Goal: Information Seeking & Learning: Find specific fact

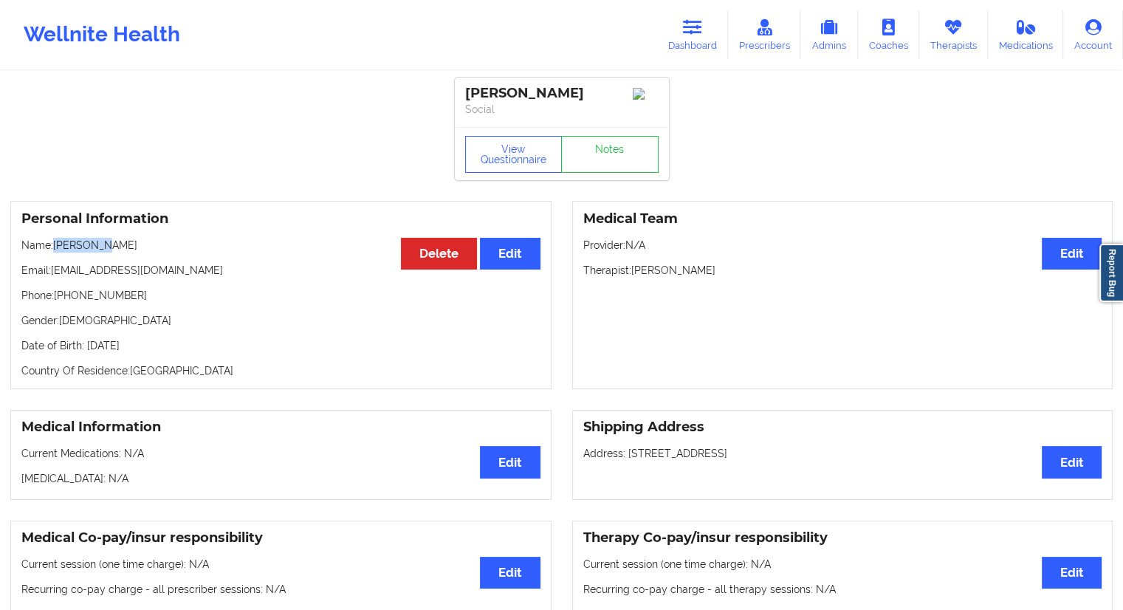
drag, startPoint x: 125, startPoint y: 253, endPoint x: 54, endPoint y: 248, distance: 71.8
click at [54, 248] on p "Name: [PERSON_NAME]" at bounding box center [280, 245] width 519 height 15
copy p "[PERSON_NAME]"
drag, startPoint x: 701, startPoint y: 42, endPoint x: 670, endPoint y: 63, distance: 37.9
click at [701, 42] on link "Dashboard" at bounding box center [692, 34] width 71 height 49
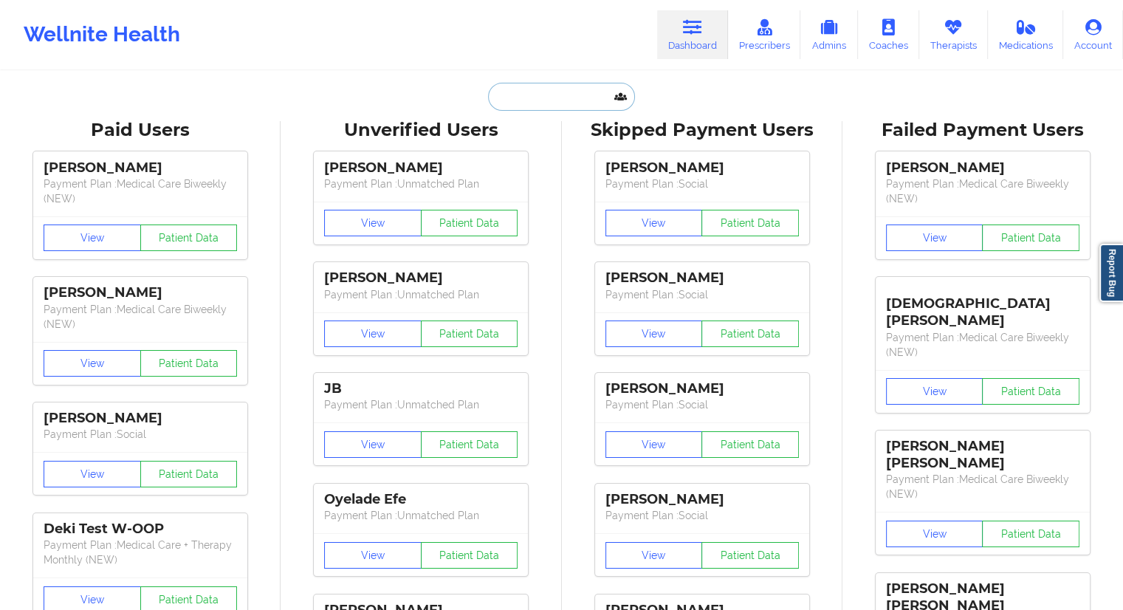
click at [543, 103] on input "text" at bounding box center [561, 97] width 146 height 28
paste input "[PERSON_NAME][EMAIL_ADDRESS][DOMAIN_NAME]"
type input "[PERSON_NAME][EMAIL_ADDRESS][DOMAIN_NAME]"
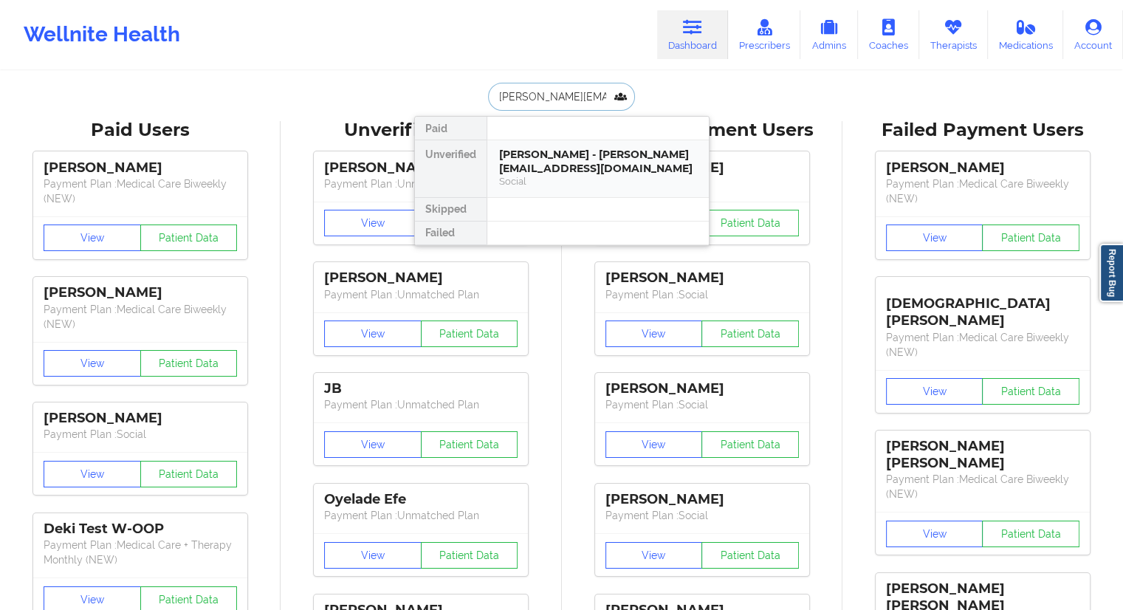
click at [528, 148] on div "[PERSON_NAME] - [PERSON_NAME][EMAIL_ADDRESS][DOMAIN_NAME]" at bounding box center [598, 161] width 198 height 27
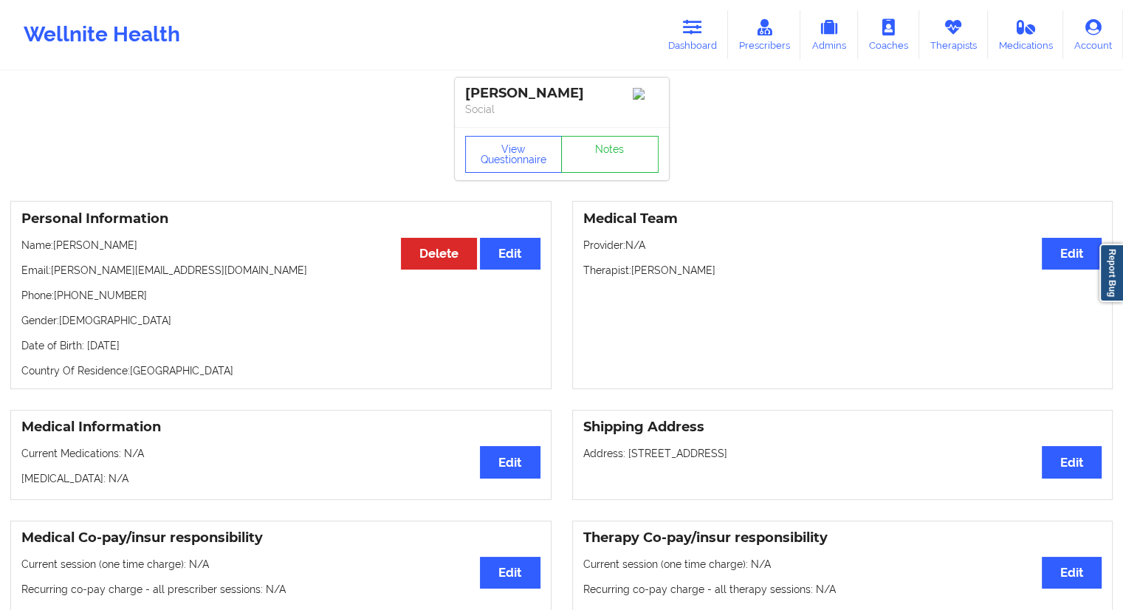
drag, startPoint x: 149, startPoint y: 247, endPoint x: 55, endPoint y: 247, distance: 93.8
click at [55, 247] on p "Name: [PERSON_NAME]" at bounding box center [280, 245] width 519 height 15
copy p "[PERSON_NAME]"
drag, startPoint x: 174, startPoint y: 274, endPoint x: 54, endPoint y: 280, distance: 120.5
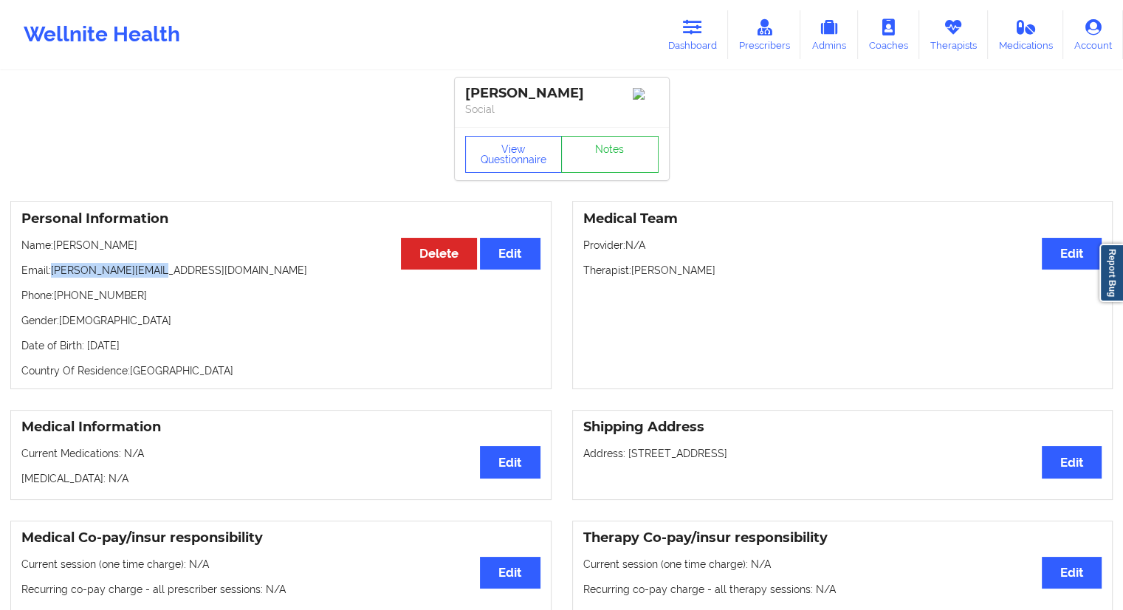
click at [54, 278] on p "Email: [PERSON_NAME][EMAIL_ADDRESS][DOMAIN_NAME]" at bounding box center [280, 270] width 519 height 15
copy p "[PERSON_NAME][EMAIL_ADDRESS][DOMAIN_NAME]"
drag, startPoint x: 141, startPoint y: 247, endPoint x: 59, endPoint y: 250, distance: 82.0
click at [59, 250] on p "Name: [PERSON_NAME]" at bounding box center [280, 245] width 519 height 15
click at [75, 252] on p "Name: [PERSON_NAME]" at bounding box center [280, 245] width 519 height 15
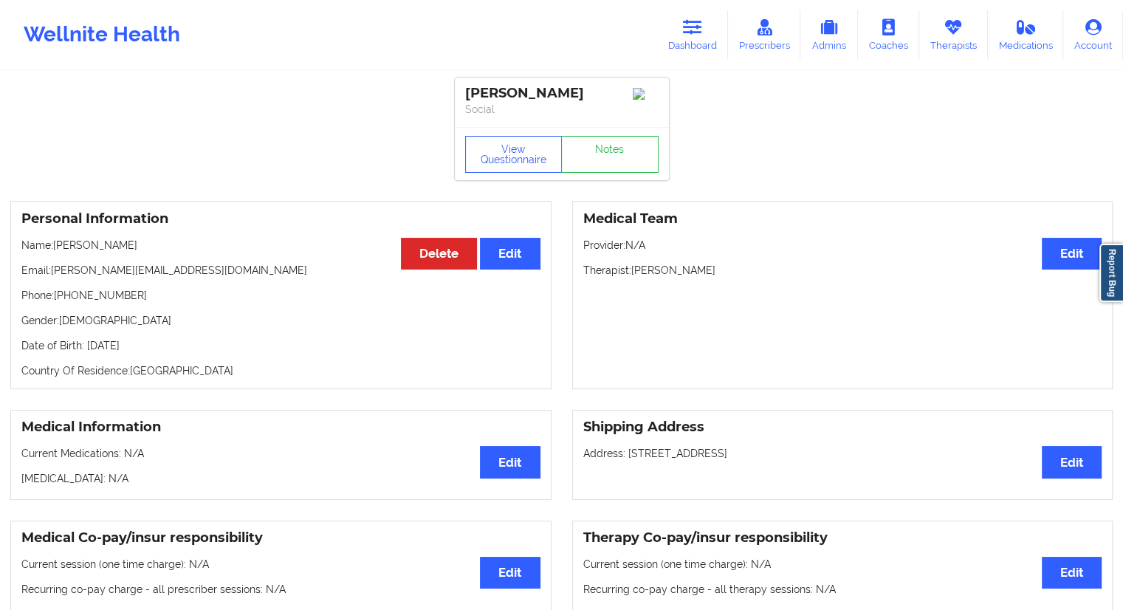
drag, startPoint x: 103, startPoint y: 243, endPoint x: 57, endPoint y: 247, distance: 46.7
click at [57, 247] on p "Name: [PERSON_NAME]" at bounding box center [280, 245] width 519 height 15
copy p "[PERSON_NAME]"
click at [690, 32] on icon at bounding box center [692, 27] width 19 height 16
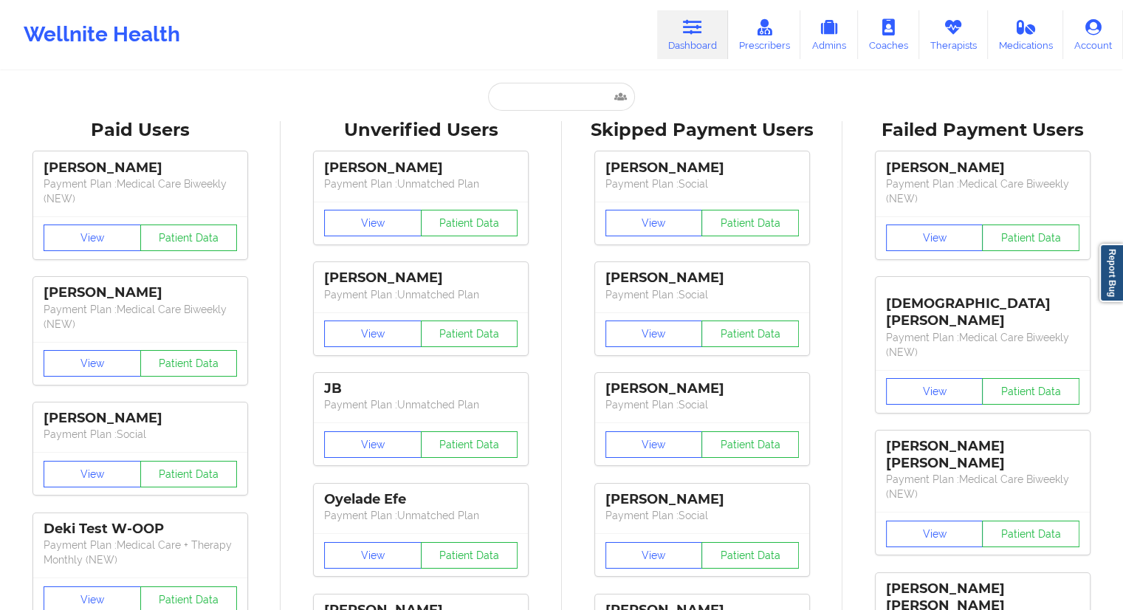
drag, startPoint x: 588, startPoint y: 68, endPoint x: 549, endPoint y: 100, distance: 50.4
click at [546, 101] on input "text" at bounding box center [561, 97] width 146 height 28
paste input "[EMAIL_ADDRESS][DOMAIN_NAME]"
type input "[EMAIL_ADDRESS][DOMAIN_NAME]"
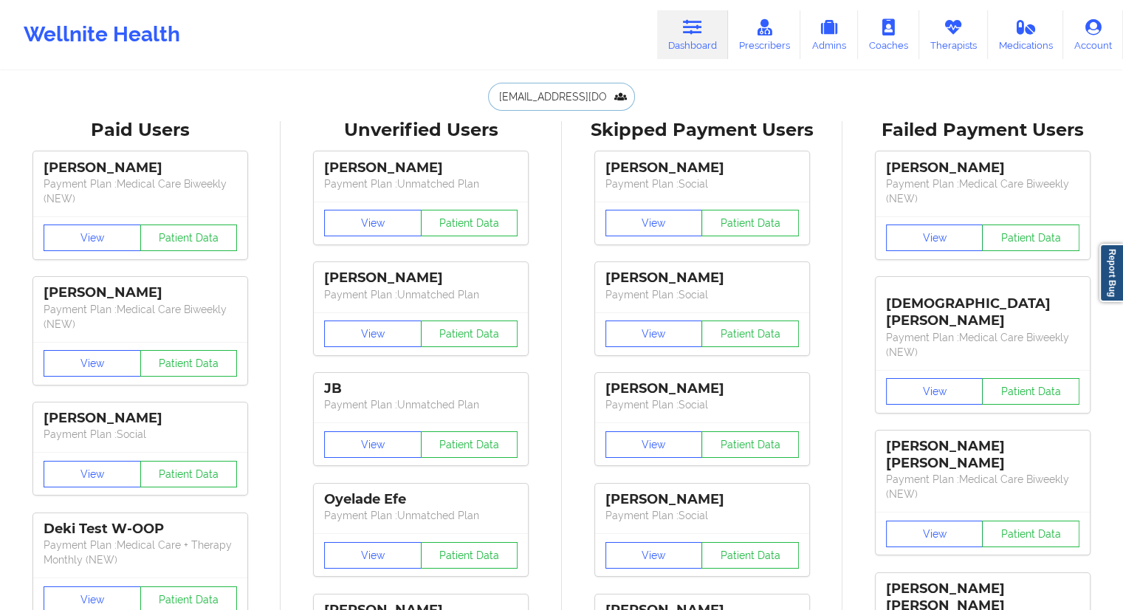
scroll to position [0, 16]
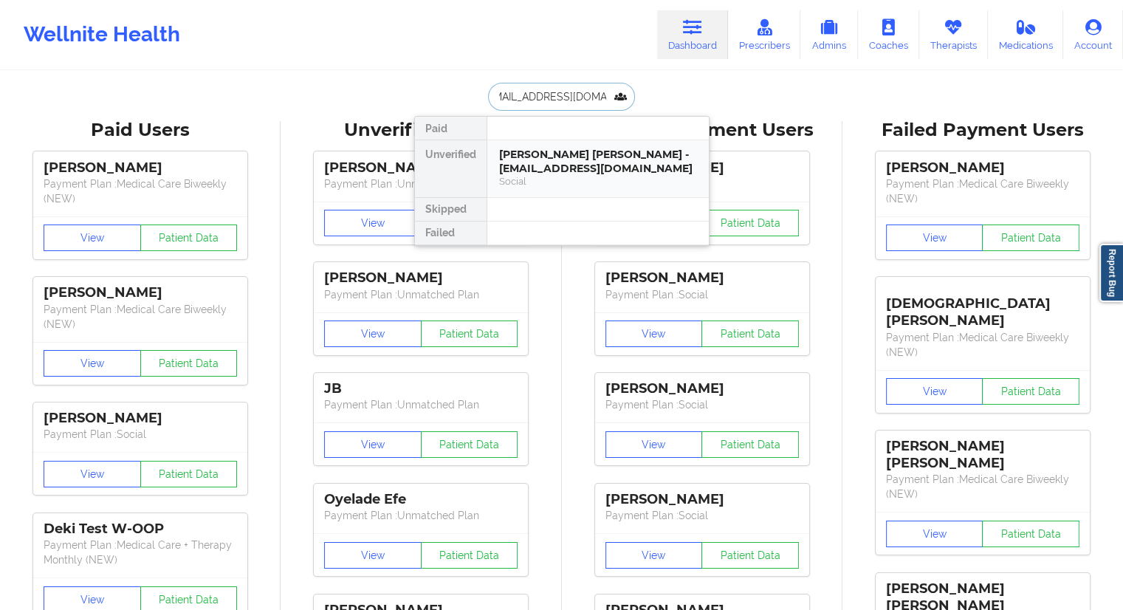
click at [520, 162] on div "[PERSON_NAME] [PERSON_NAME] - [EMAIL_ADDRESS][DOMAIN_NAME]" at bounding box center [598, 161] width 198 height 27
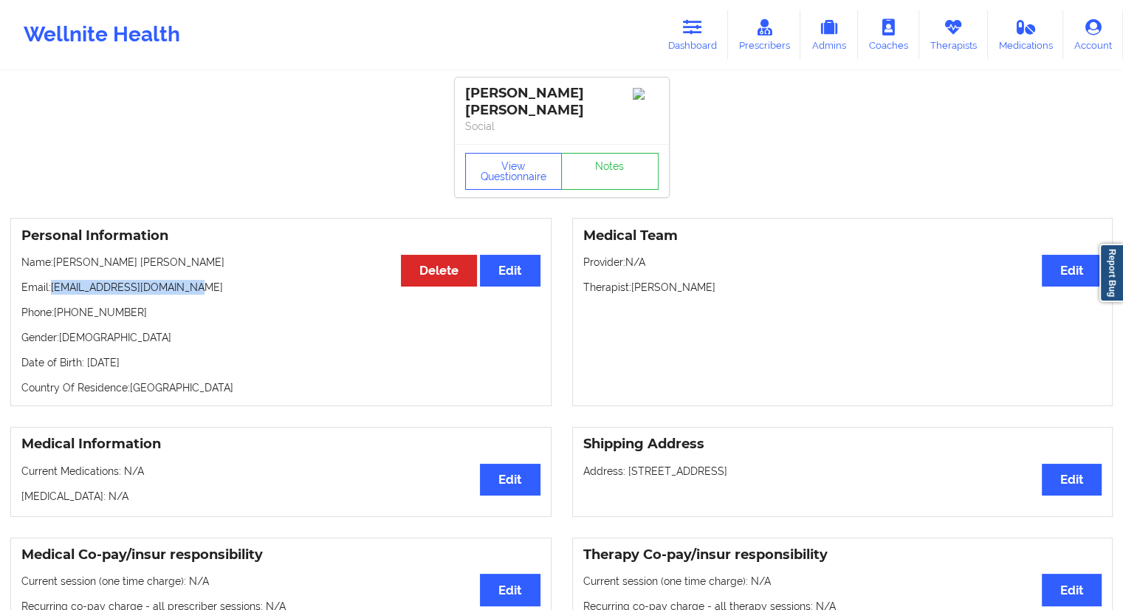
drag, startPoint x: 192, startPoint y: 287, endPoint x: 53, endPoint y: 287, distance: 138.8
click at [53, 287] on p "Email: [EMAIL_ADDRESS][DOMAIN_NAME]" at bounding box center [280, 287] width 519 height 15
copy p "[EMAIL_ADDRESS][DOMAIN_NAME]"
drag, startPoint x: 144, startPoint y: 264, endPoint x: 55, endPoint y: 262, distance: 89.4
click at [55, 262] on p "Name: [PERSON_NAME] [PERSON_NAME]" at bounding box center [280, 262] width 519 height 15
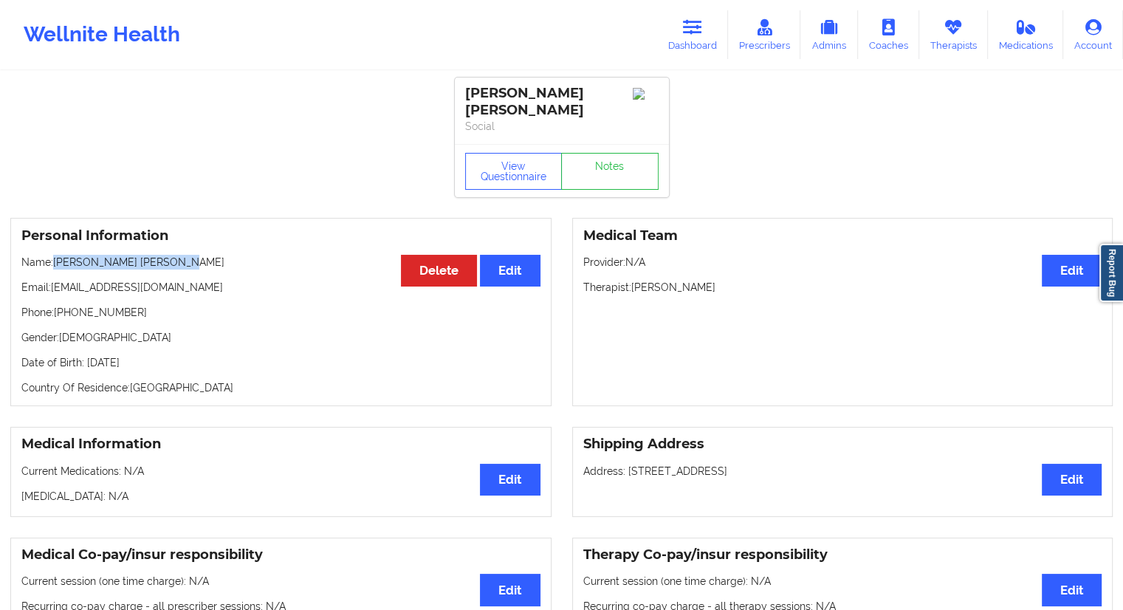
copy p "[PERSON_NAME] [PERSON_NAME]"
drag, startPoint x: 706, startPoint y: 30, endPoint x: 644, endPoint y: 60, distance: 69.7
click at [706, 30] on link "Dashboard" at bounding box center [692, 34] width 71 height 49
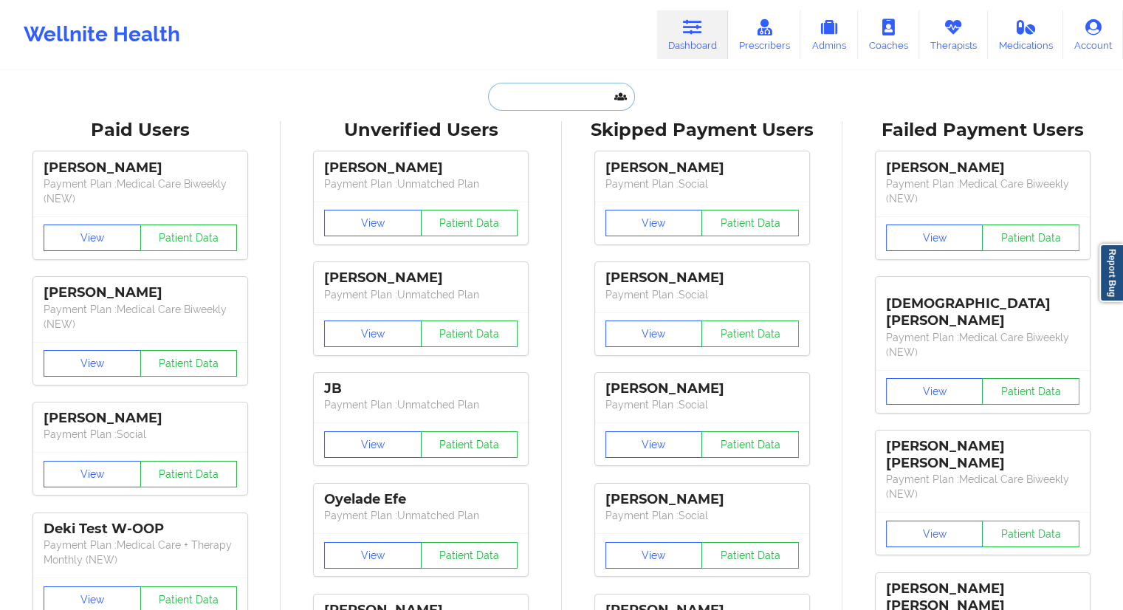
click at [557, 101] on input "text" at bounding box center [561, 97] width 146 height 28
paste input "[EMAIL_ADDRESS][DOMAIN_NAME]"
type input "[EMAIL_ADDRESS][DOMAIN_NAME]"
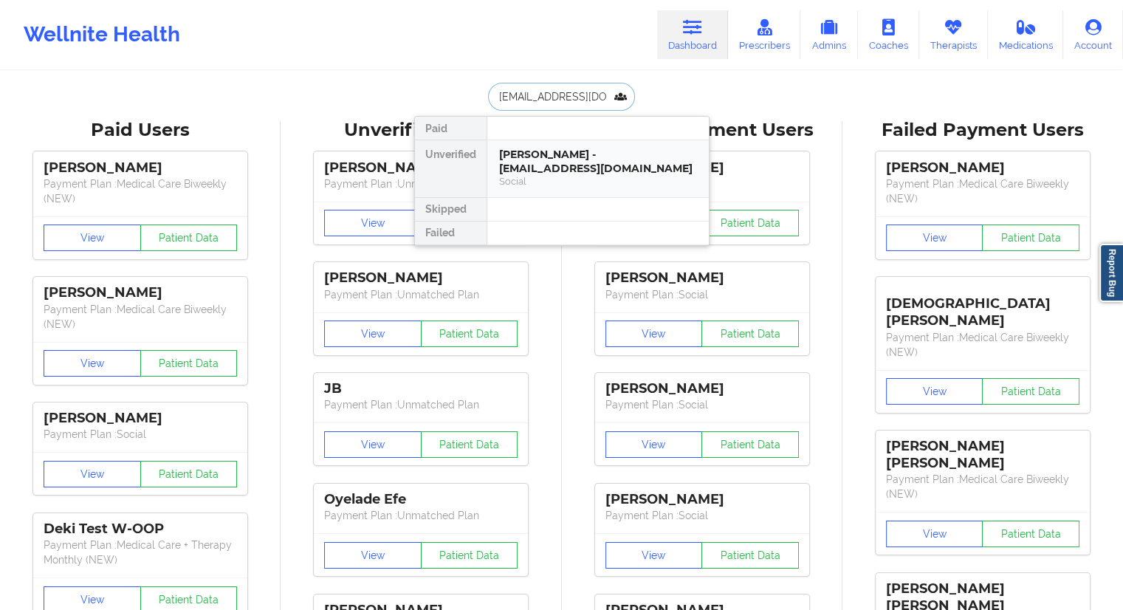
click at [543, 175] on div "Social" at bounding box center [598, 181] width 198 height 13
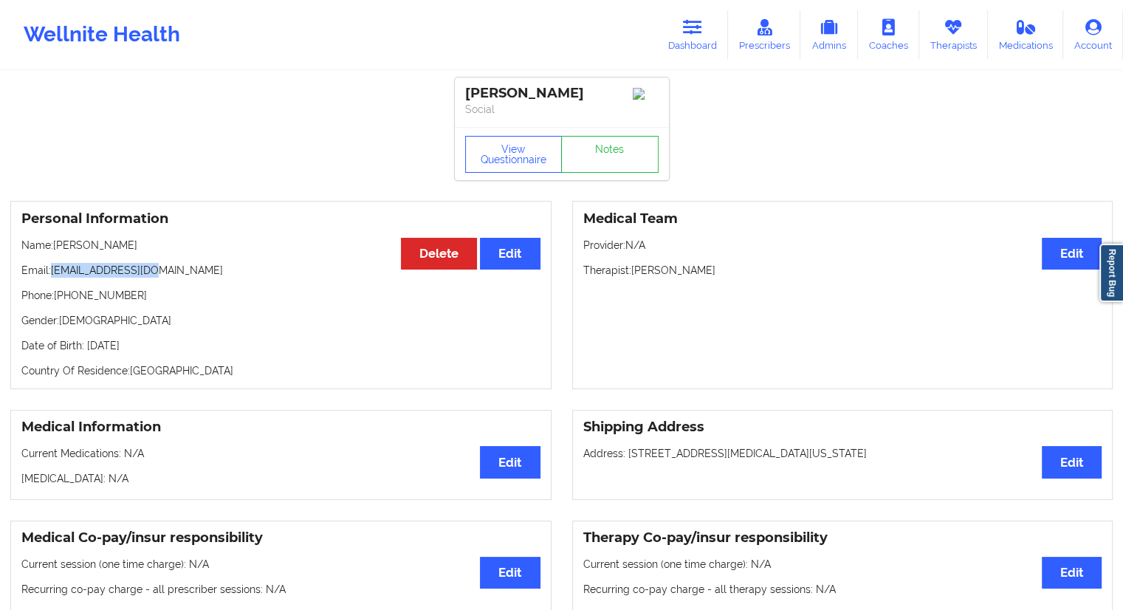
drag, startPoint x: 154, startPoint y: 268, endPoint x: 49, endPoint y: 273, distance: 105.0
click at [49, 273] on p "Email: [EMAIL_ADDRESS][DOMAIN_NAME]" at bounding box center [280, 270] width 519 height 15
drag, startPoint x: 121, startPoint y: 247, endPoint x: 55, endPoint y: 249, distance: 65.7
click at [55, 249] on p "Name: [PERSON_NAME]" at bounding box center [280, 245] width 519 height 15
copy p "[PERSON_NAME]"
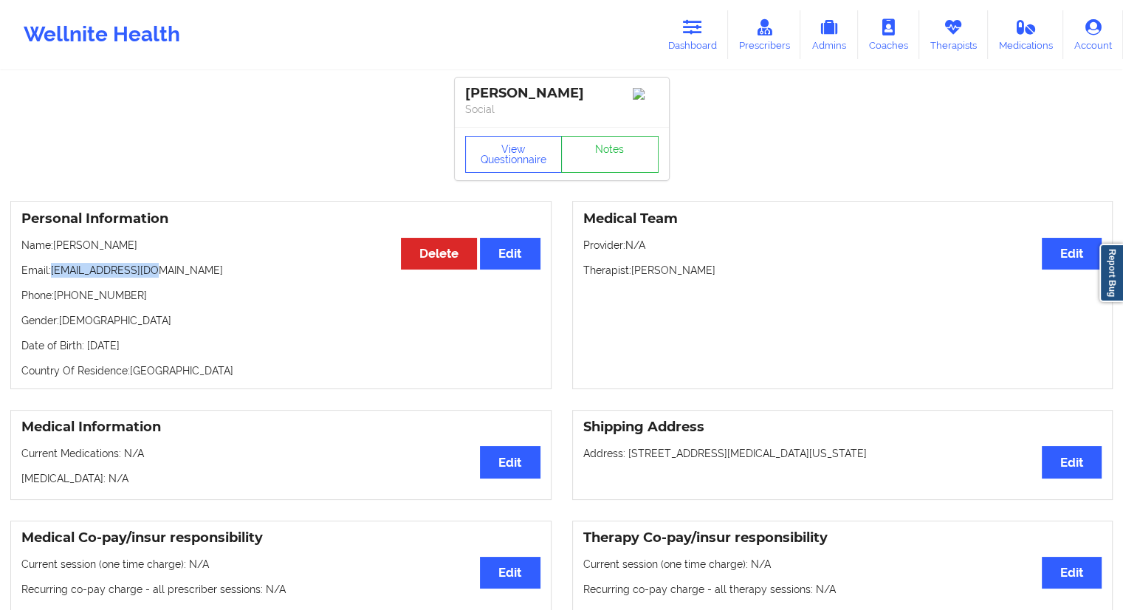
drag, startPoint x: 164, startPoint y: 267, endPoint x: 53, endPoint y: 272, distance: 110.9
click at [53, 272] on p "Email: [EMAIL_ADDRESS][DOMAIN_NAME]" at bounding box center [280, 270] width 519 height 15
copy p "[EMAIL_ADDRESS][DOMAIN_NAME]"
drag, startPoint x: 139, startPoint y: 241, endPoint x: 56, endPoint y: 243, distance: 82.7
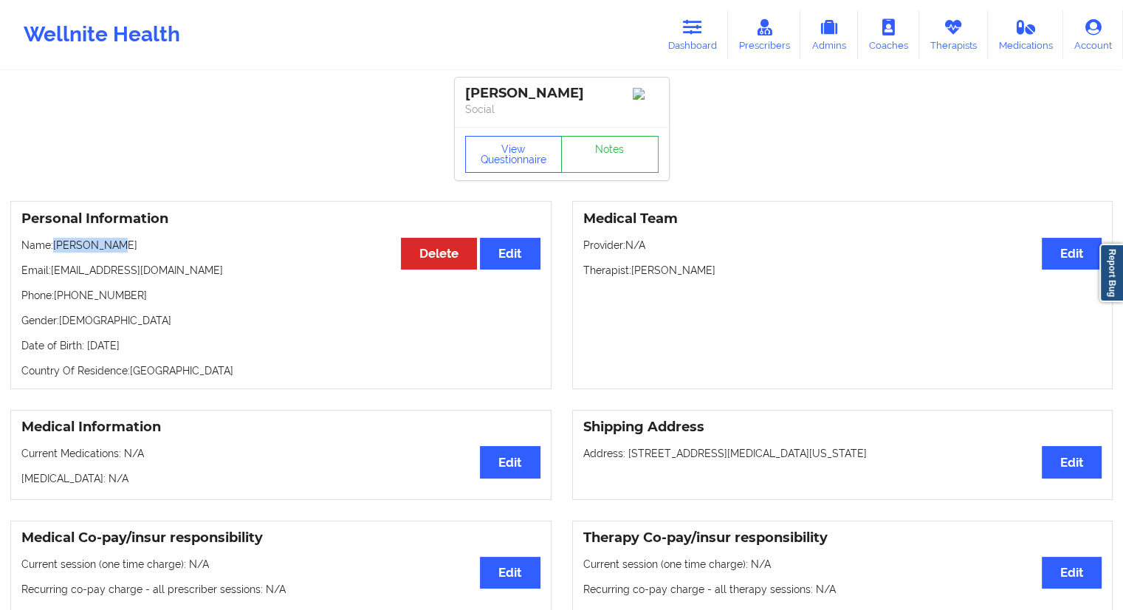
click at [56, 243] on div "Personal Information Edit Delete Name: [PERSON_NAME] Email: [EMAIL_ADDRESS][DOM…" at bounding box center [280, 295] width 541 height 188
drag, startPoint x: 144, startPoint y: 299, endPoint x: 57, endPoint y: 299, distance: 87.1
click at [57, 299] on p "Phone: [PHONE_NUMBER]" at bounding box center [280, 295] width 519 height 15
